Goal: Find specific page/section: Find specific page/section

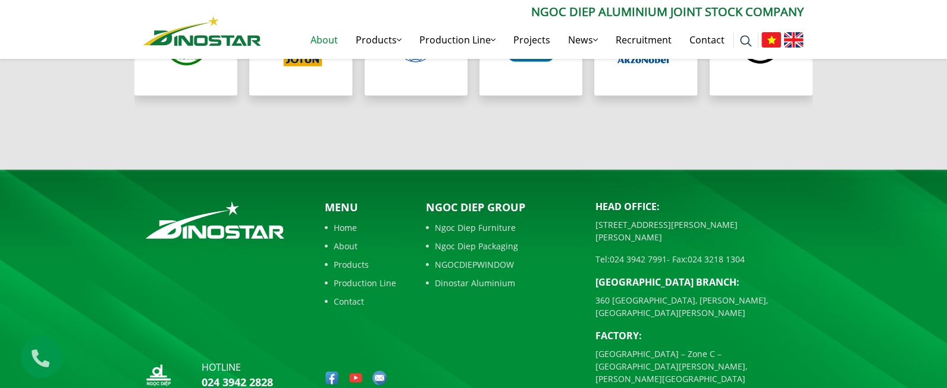
scroll to position [1178, 0]
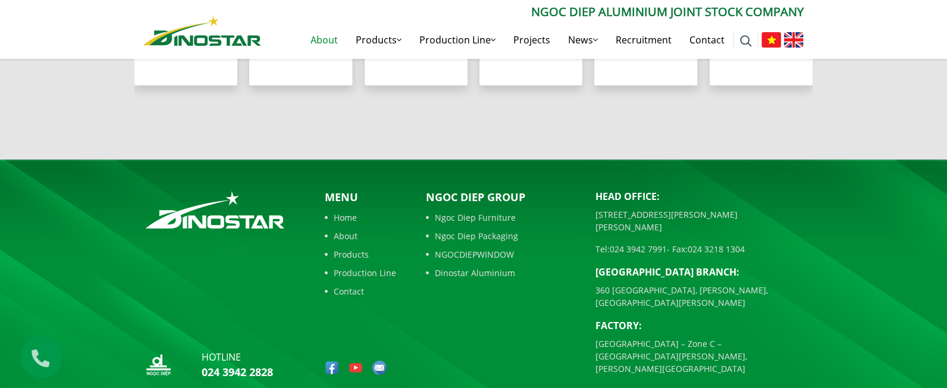
click at [358, 248] on link "Products" at bounding box center [360, 254] width 71 height 12
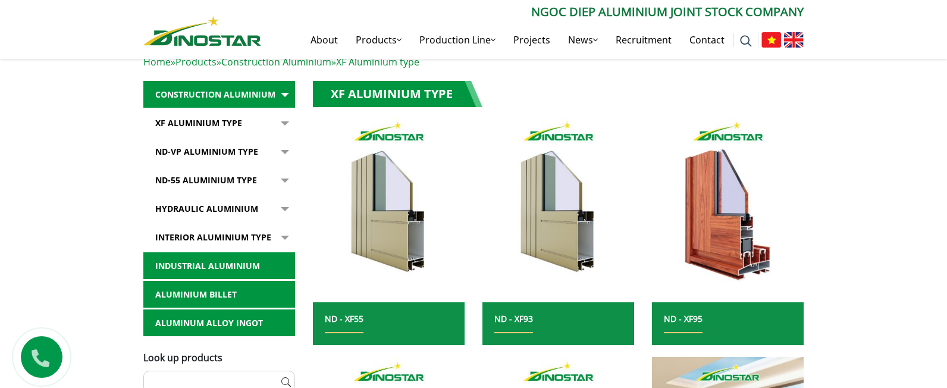
scroll to position [238, 0]
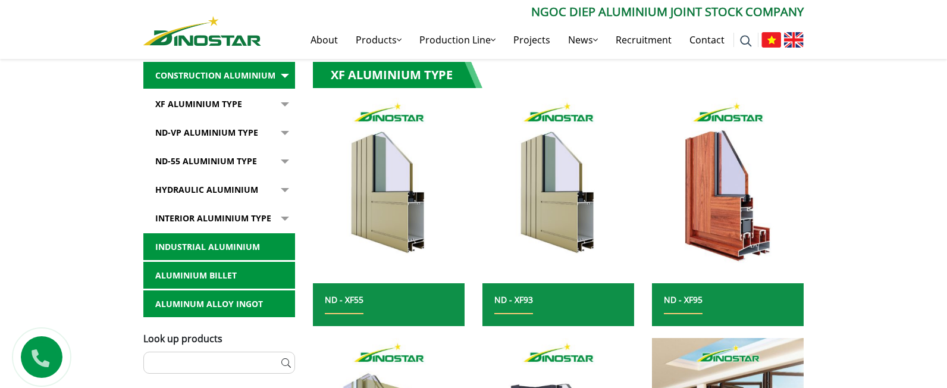
click at [275, 106] on button "button" at bounding box center [283, 103] width 24 height 27
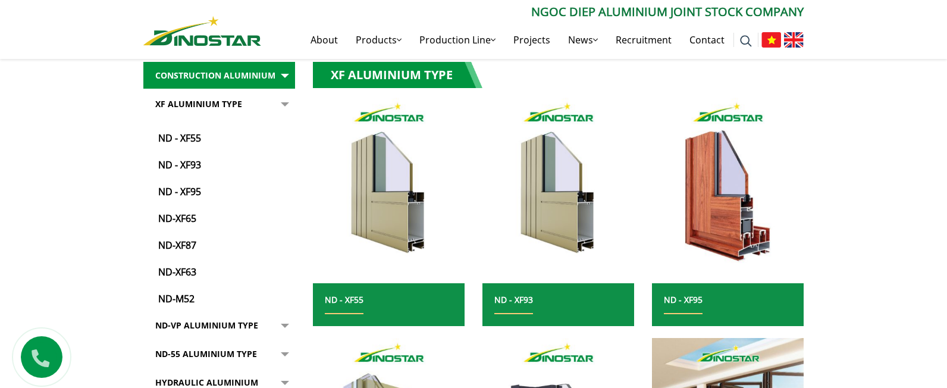
click at [210, 105] on link "XF Aluminium type" at bounding box center [219, 103] width 152 height 27
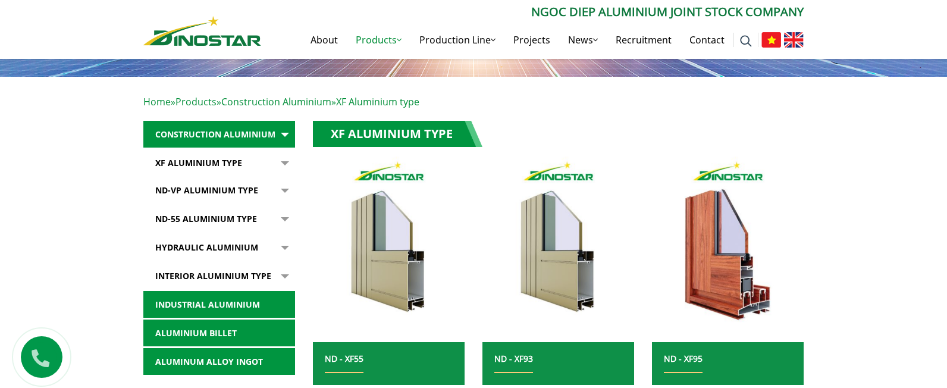
scroll to position [179, 0]
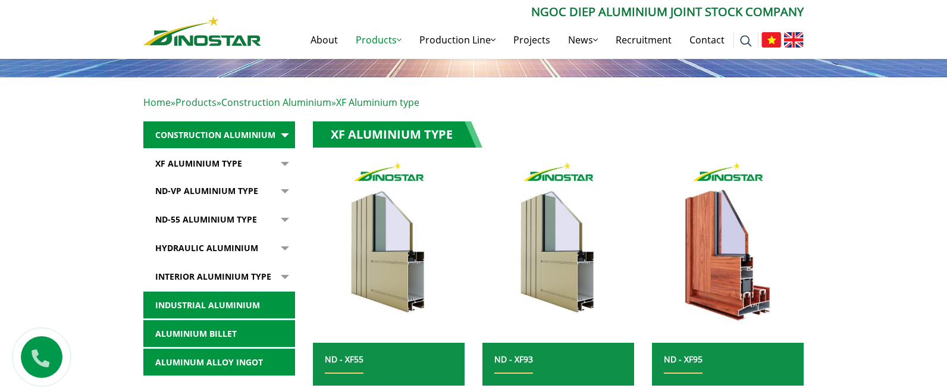
click at [286, 132] on button "button" at bounding box center [283, 205] width 24 height 169
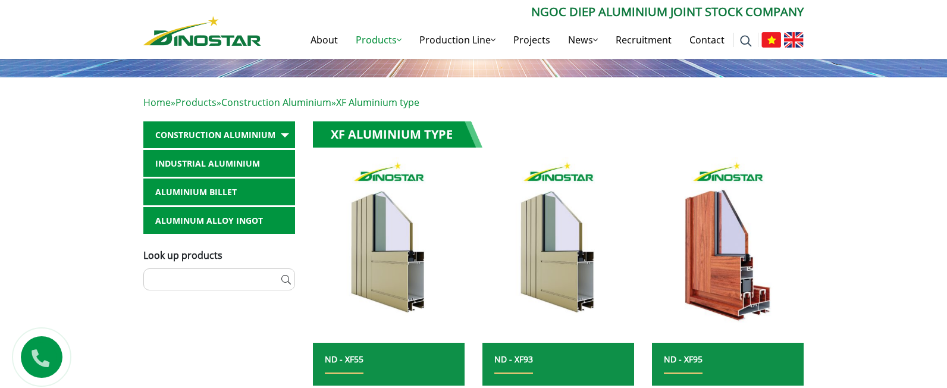
click at [245, 164] on link "Industrial aluminium" at bounding box center [219, 163] width 152 height 27
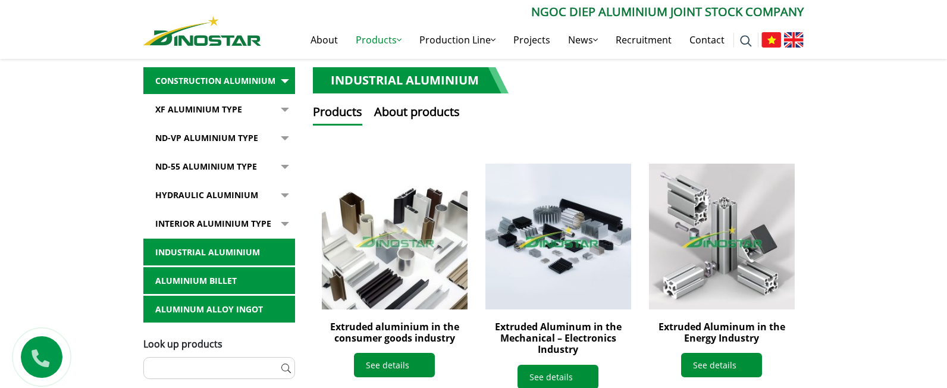
scroll to position [179, 0]
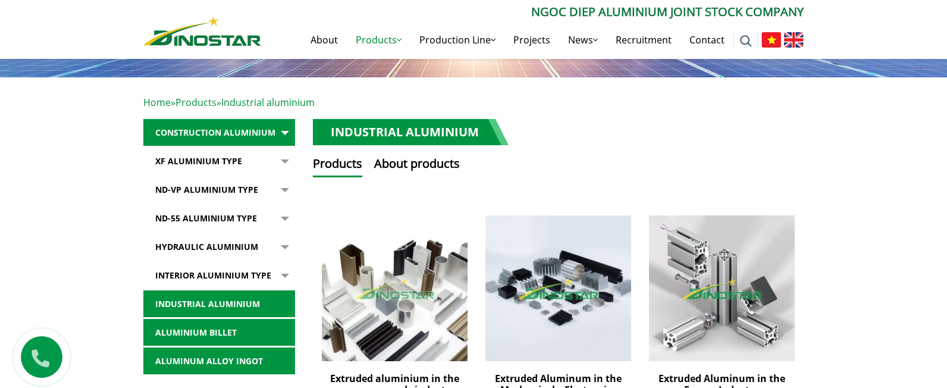
click at [279, 306] on link "Industrial aluminium" at bounding box center [219, 303] width 152 height 27
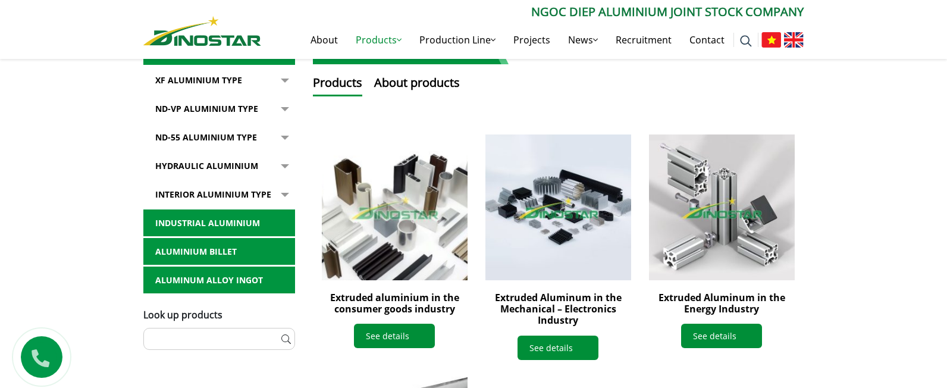
scroll to position [179, 0]
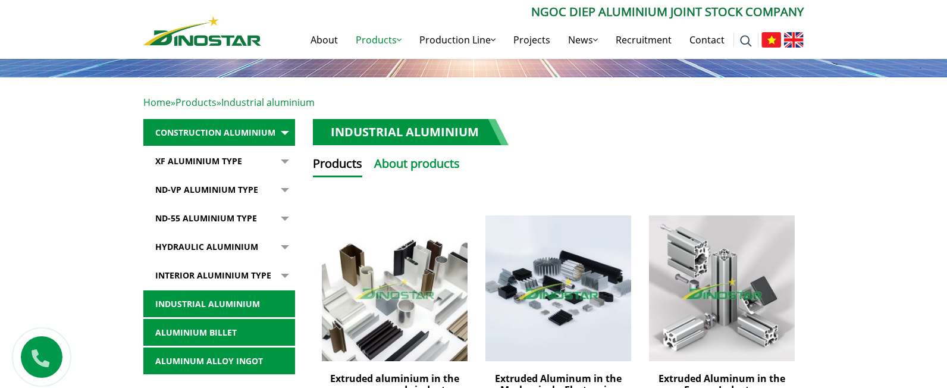
click at [397, 168] on button "About products" at bounding box center [417, 166] width 86 height 23
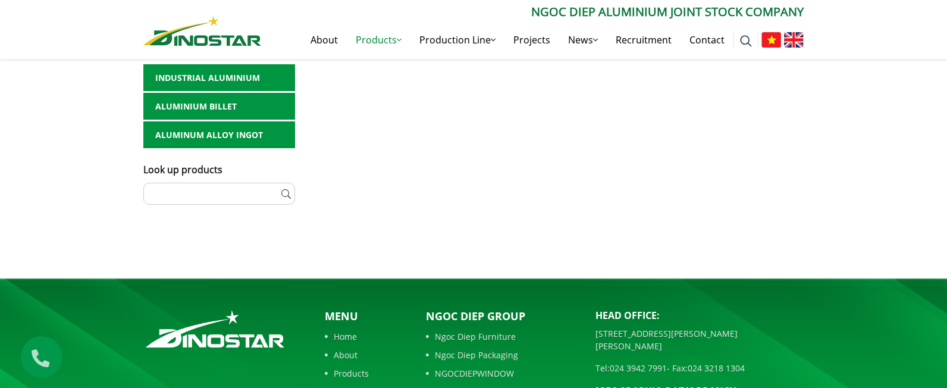
scroll to position [238, 0]
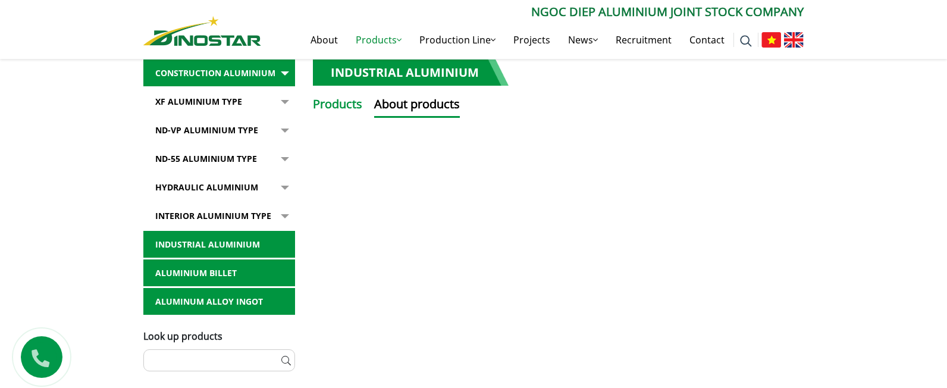
click at [342, 114] on button "Products" at bounding box center [337, 106] width 49 height 23
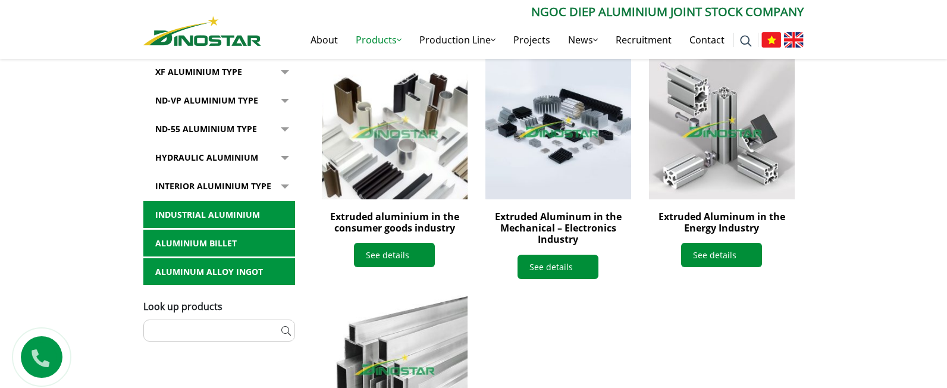
scroll to position [357, 0]
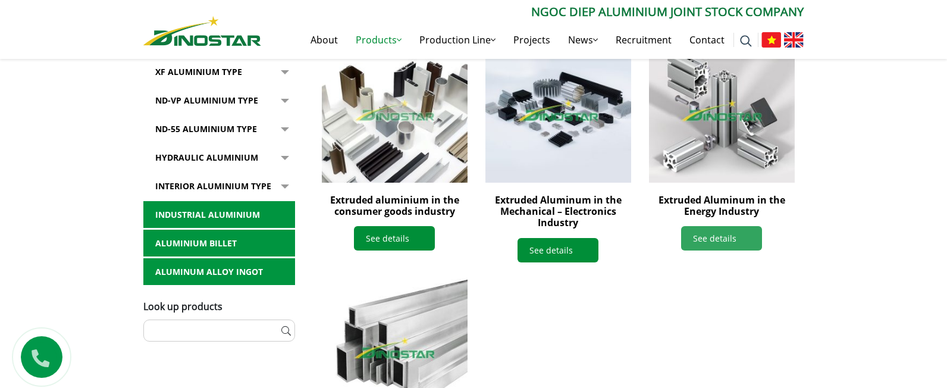
click at [731, 244] on link "See details" at bounding box center [721, 238] width 81 height 24
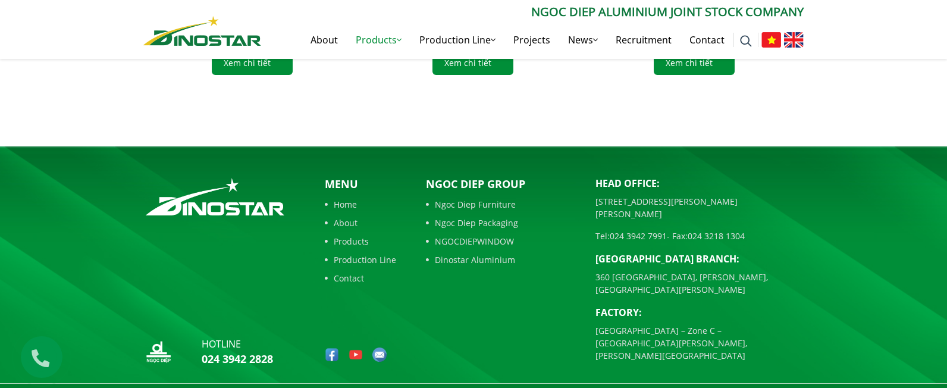
scroll to position [1552, 0]
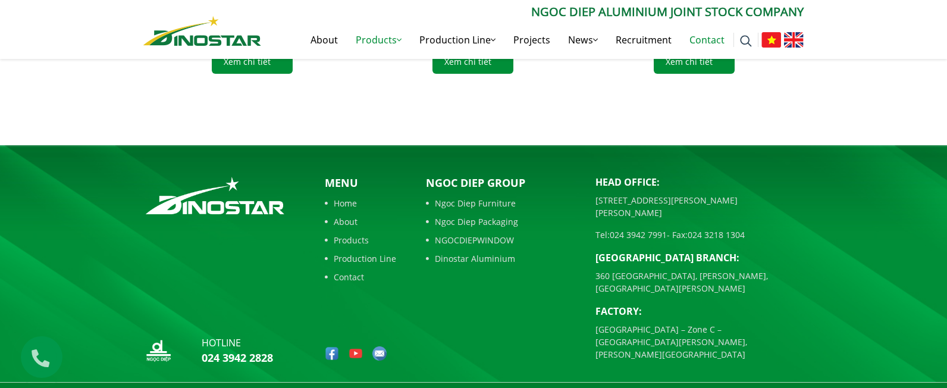
click at [702, 40] on link "Contact" at bounding box center [707, 40] width 53 height 38
